Goal: Check status: Check status

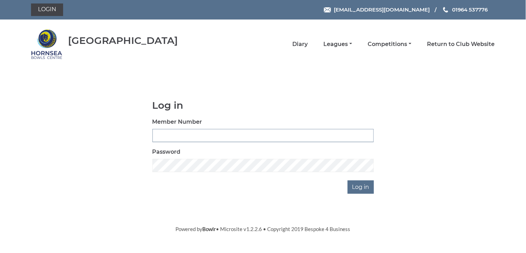
type input "0648"
click at [356, 184] on input "Log in" at bounding box center [361, 187] width 26 height 13
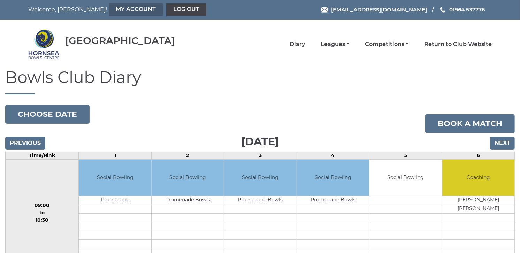
click at [109, 5] on link "My Account" at bounding box center [136, 9] width 54 height 13
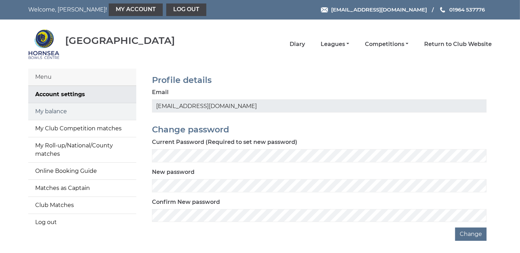
click at [41, 107] on link "My balance" at bounding box center [82, 111] width 108 height 17
